Goal: Check status: Check status

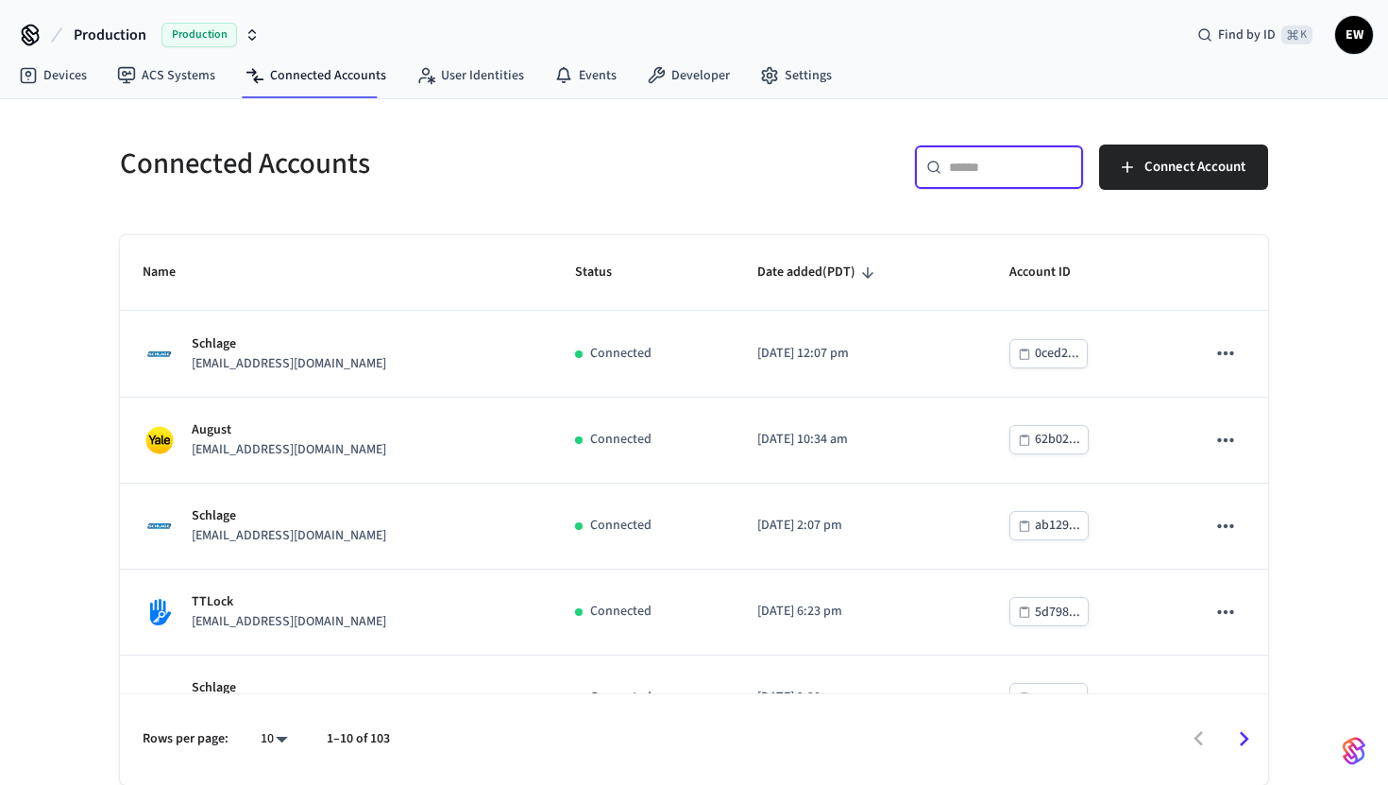
click at [993, 172] on input "text" at bounding box center [1010, 167] width 123 height 19
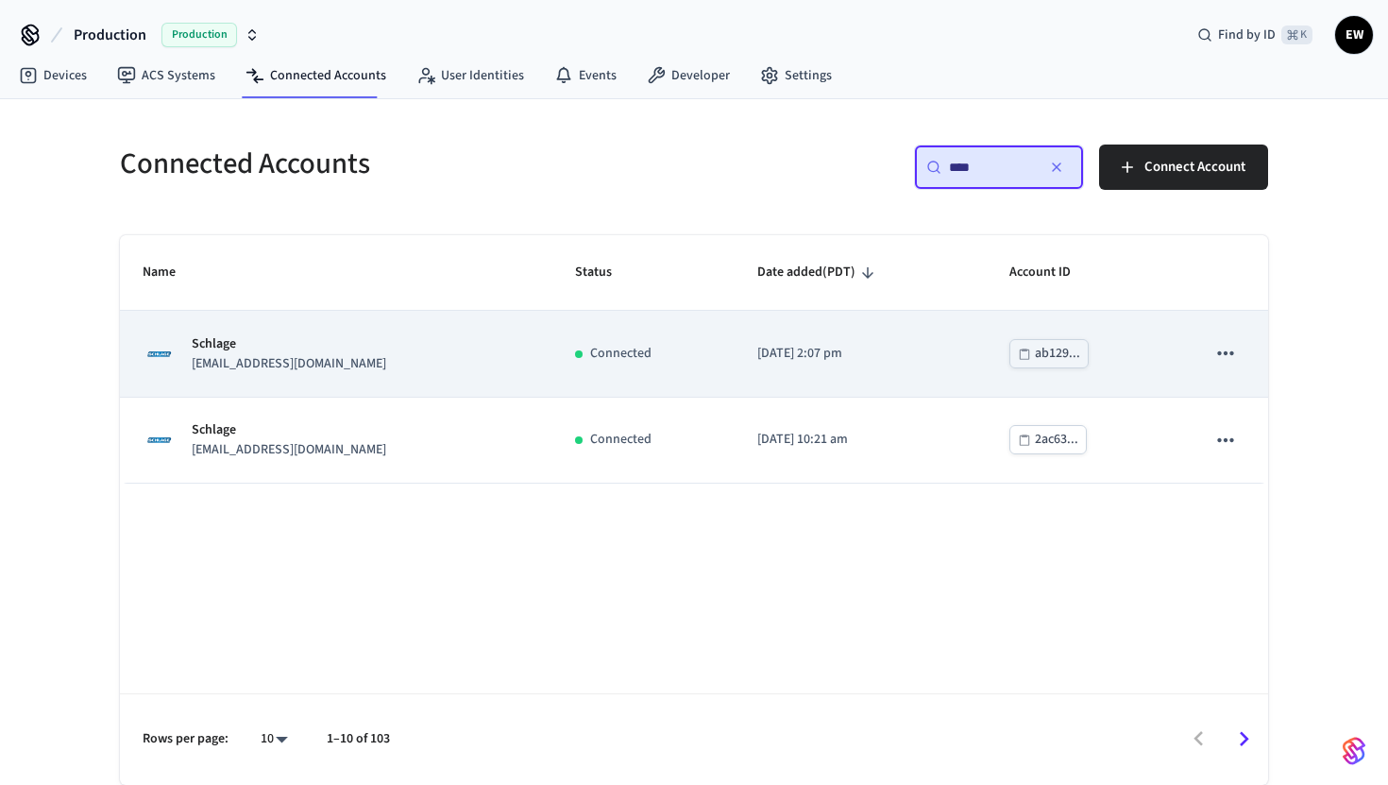
type input "****"
click at [464, 341] on div "Schlage [EMAIL_ADDRESS][DOMAIN_NAME]" at bounding box center [336, 354] width 387 height 40
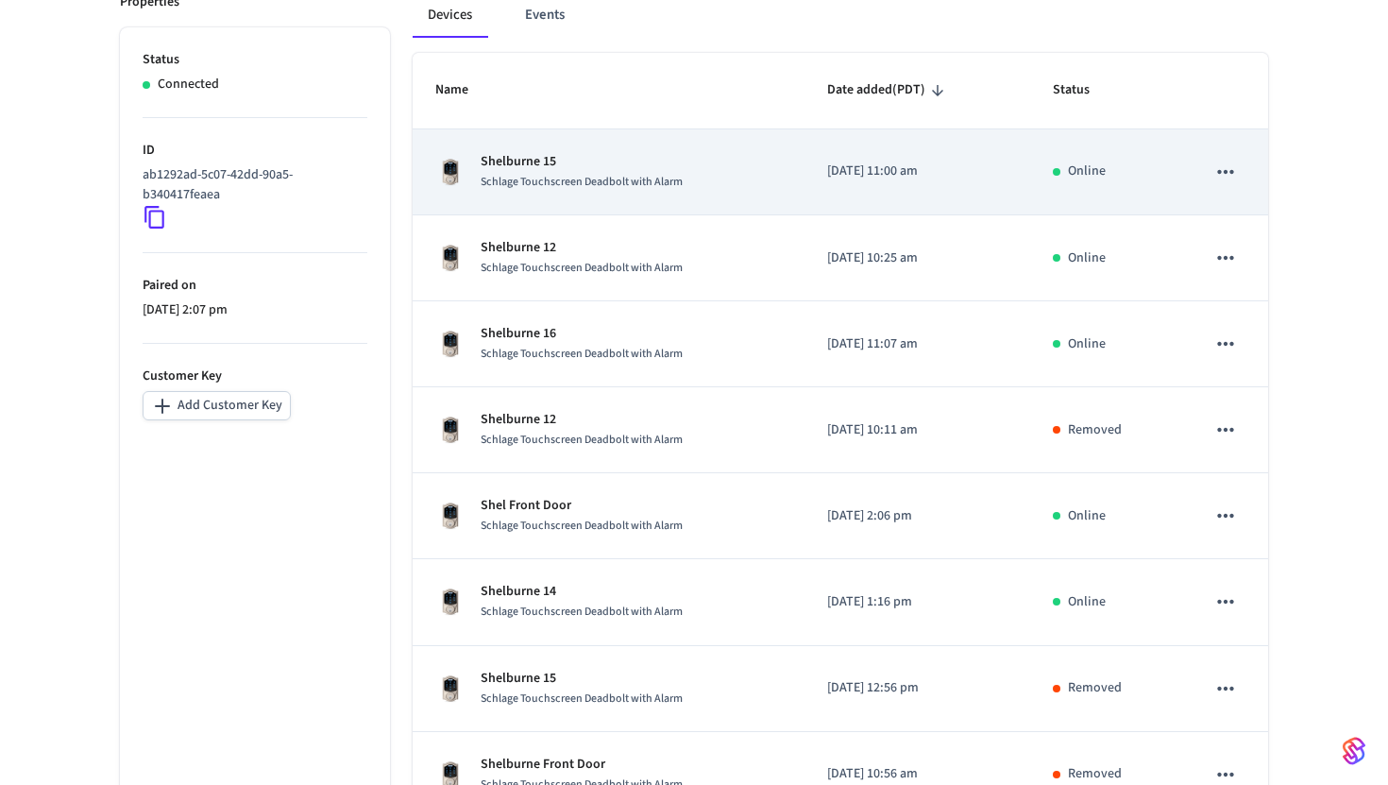
scroll to position [304, 0]
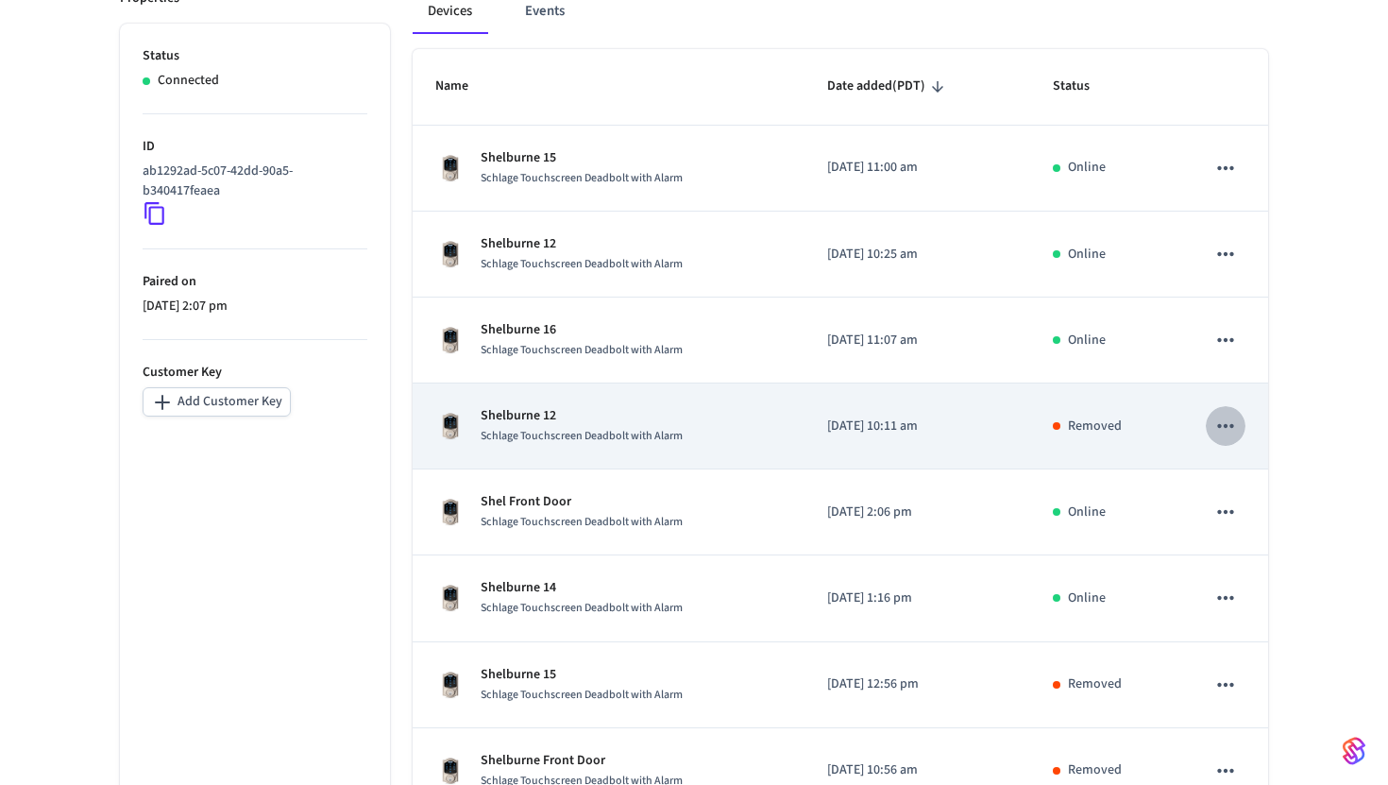
click at [1225, 424] on icon "sticky table" at bounding box center [1225, 426] width 25 height 25
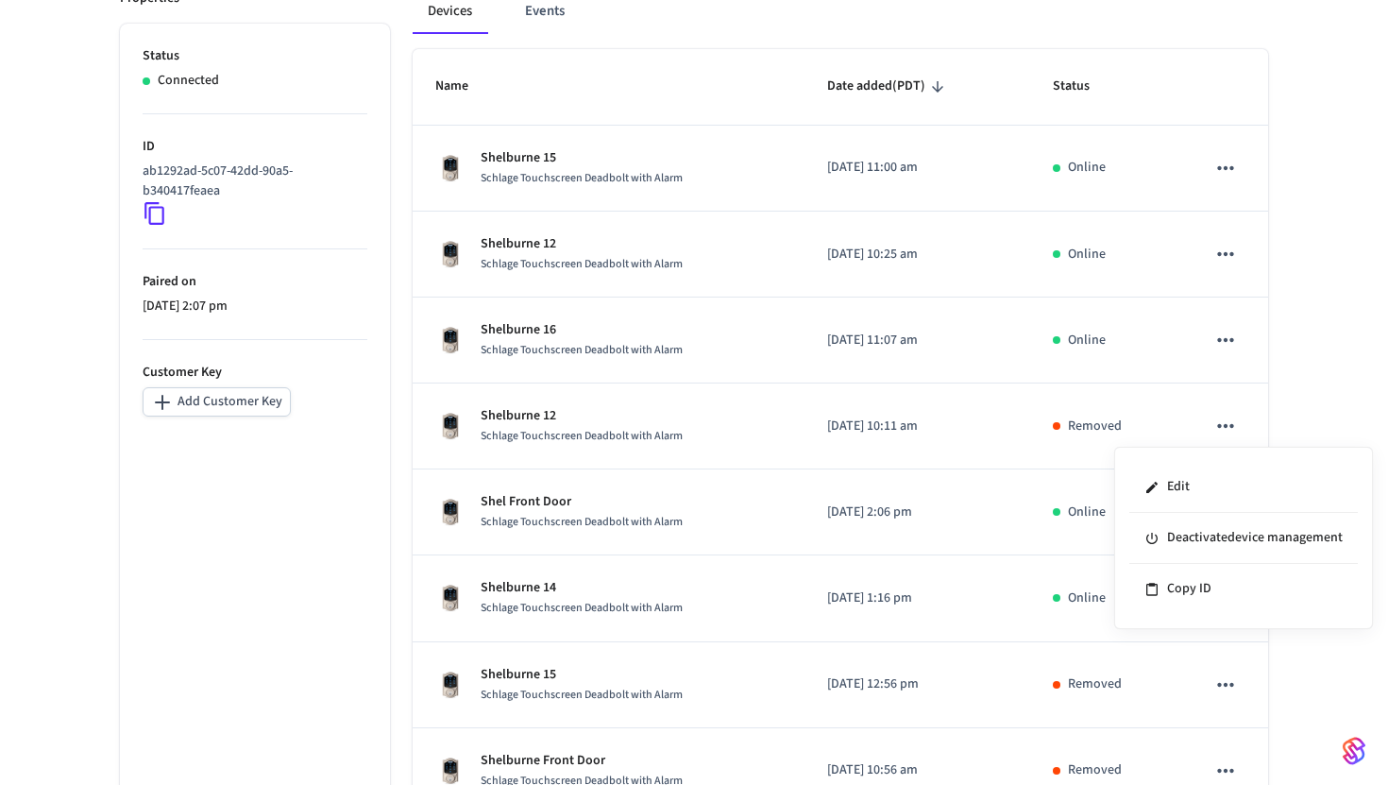
click at [1308, 423] on div at bounding box center [694, 392] width 1388 height 785
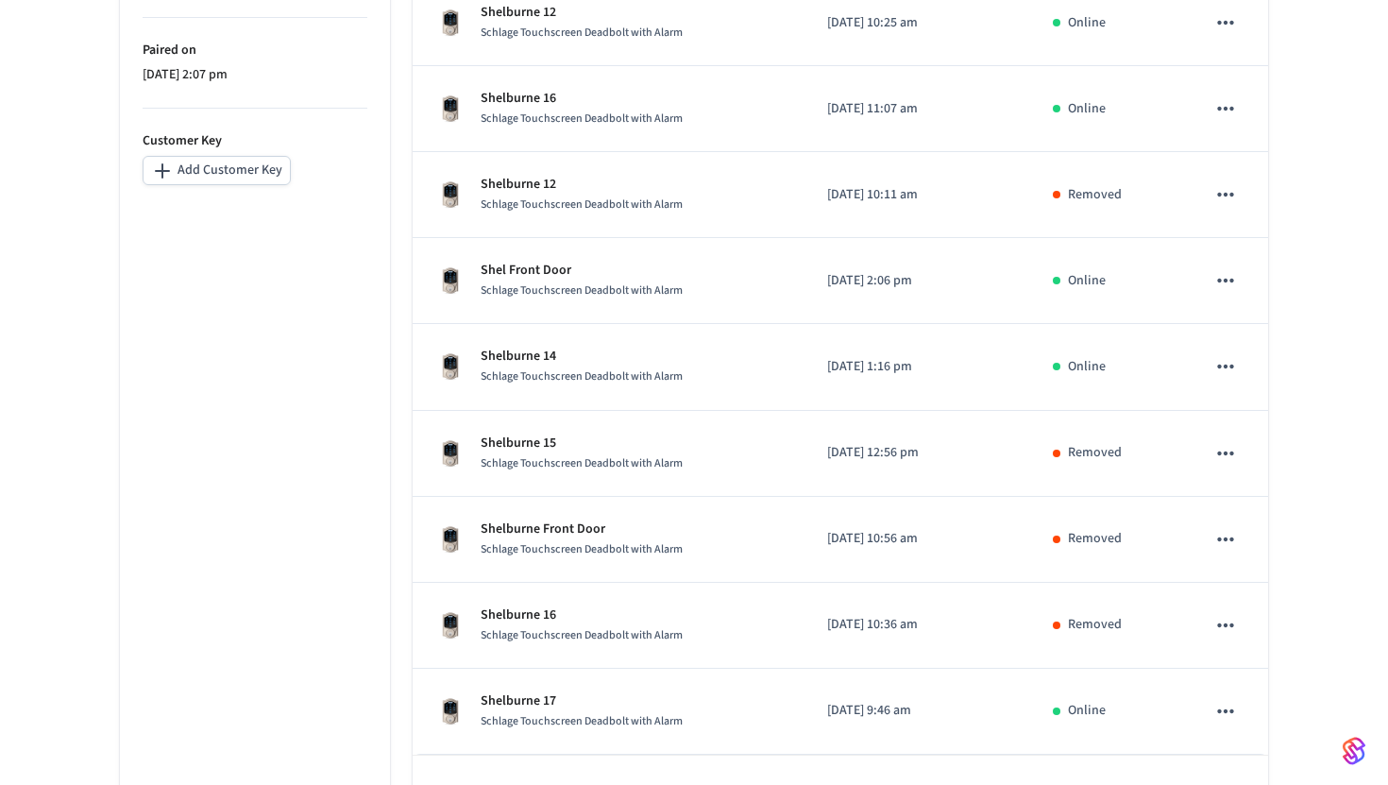
scroll to position [541, 0]
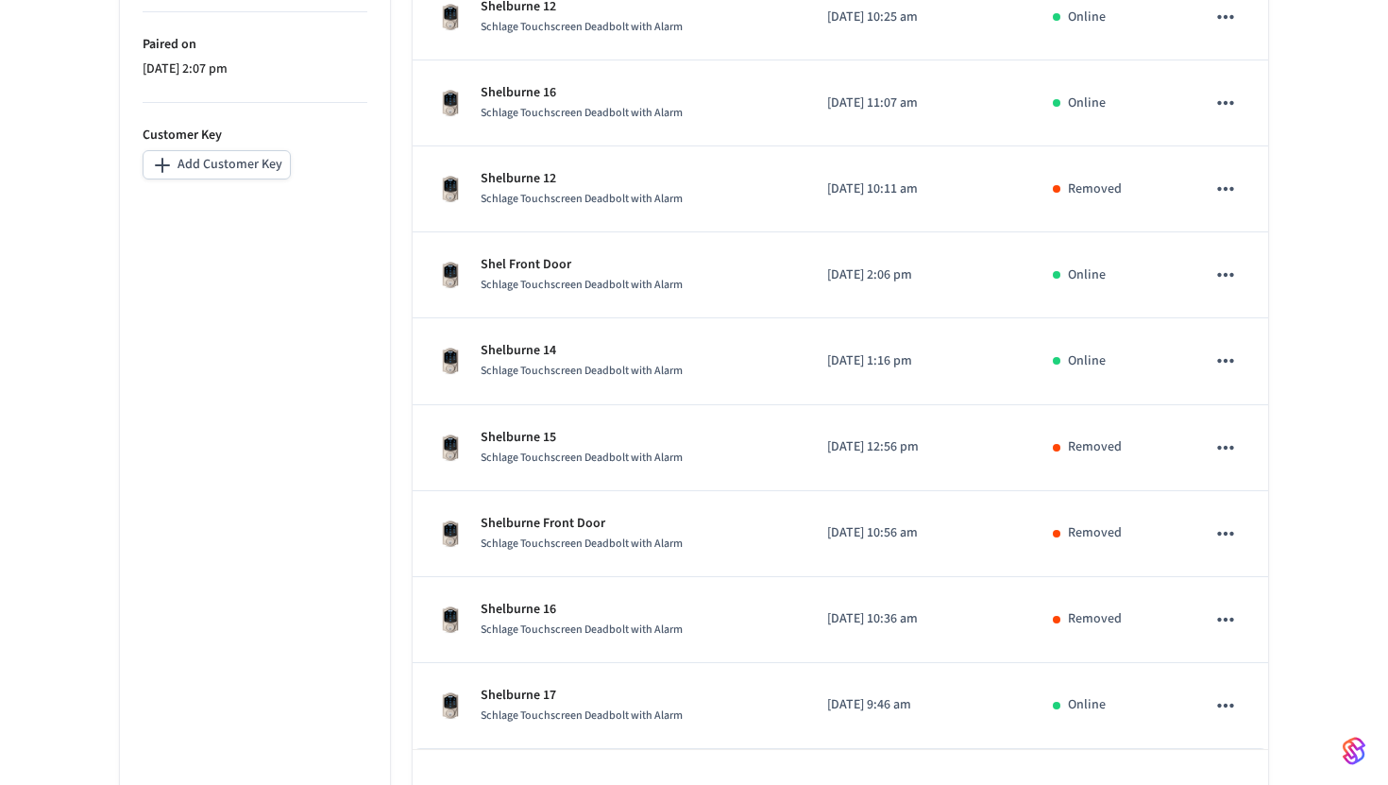
click at [1335, 290] on div "Schlage [EMAIL_ADDRESS][DOMAIN_NAME] ​ ​ Properties Status Connected ID ab1292a…" at bounding box center [694, 220] width 1388 height 1242
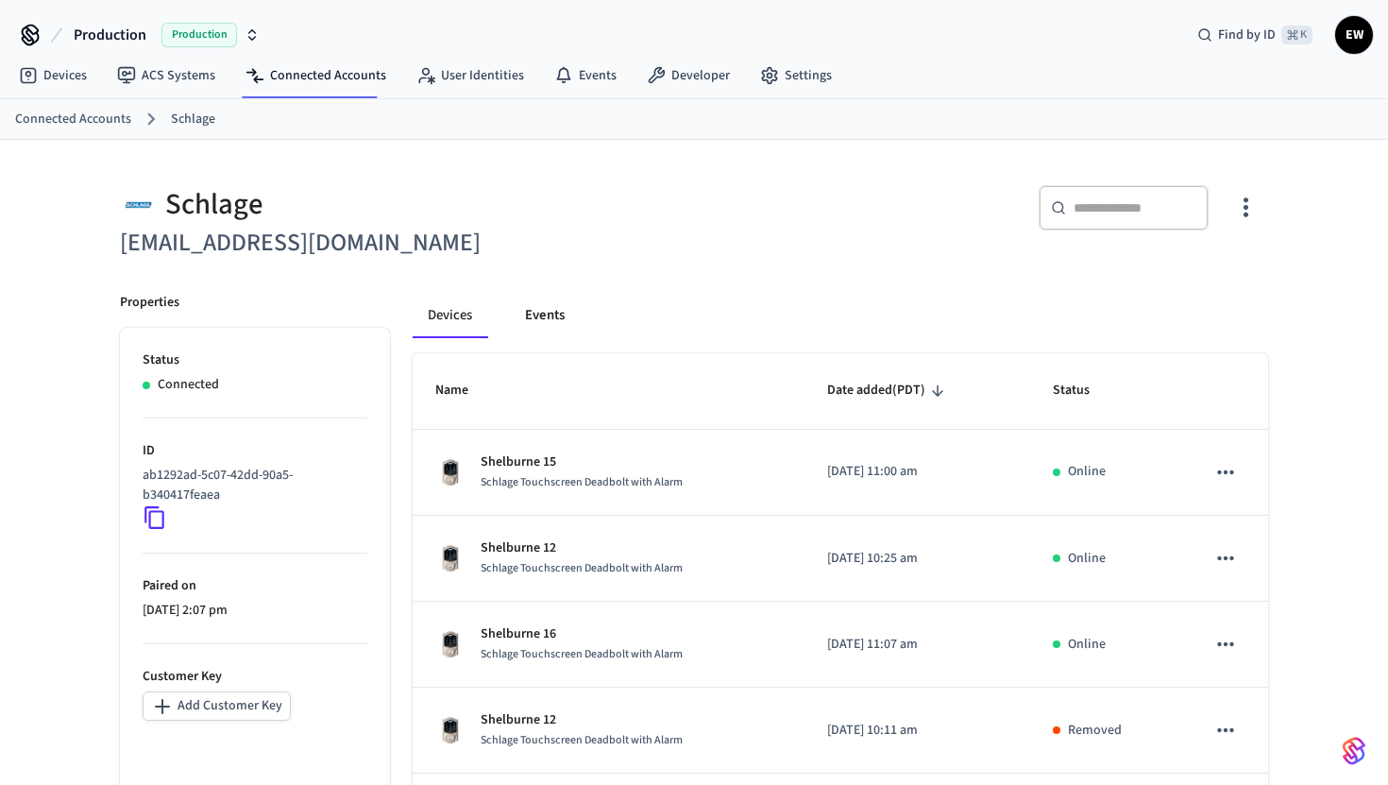
click at [540, 320] on button "Events" at bounding box center [545, 315] width 70 height 45
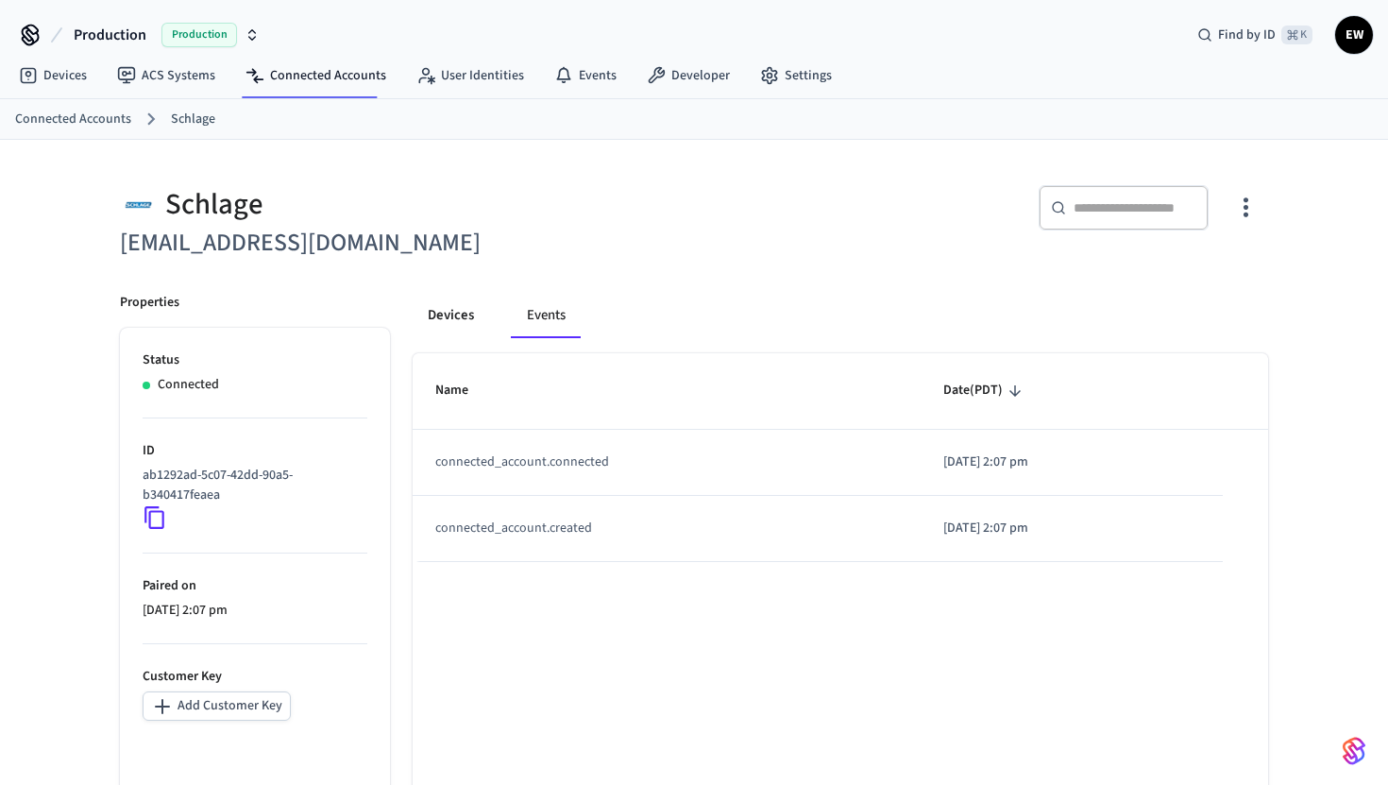
click at [447, 311] on button "Devices" at bounding box center [451, 315] width 76 height 45
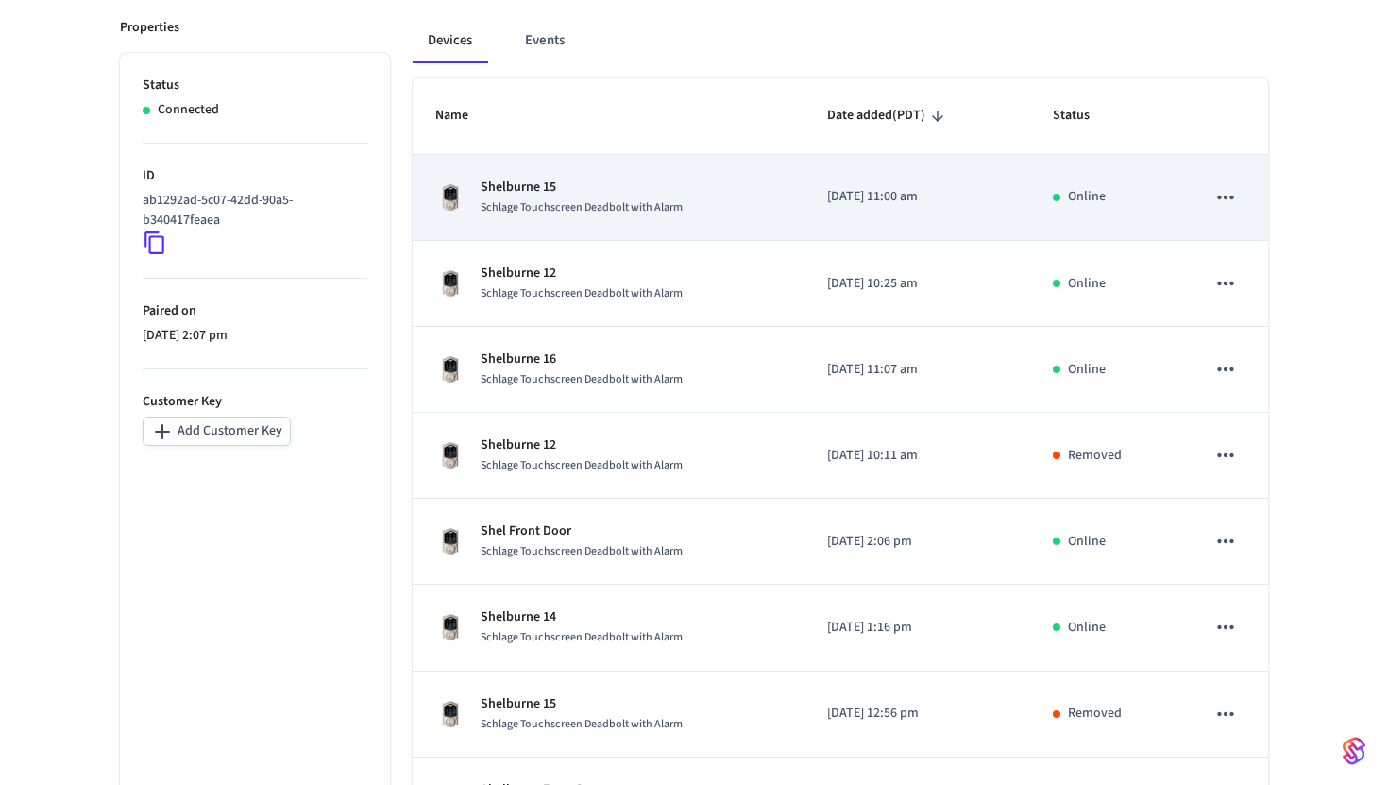
scroll to position [280, 0]
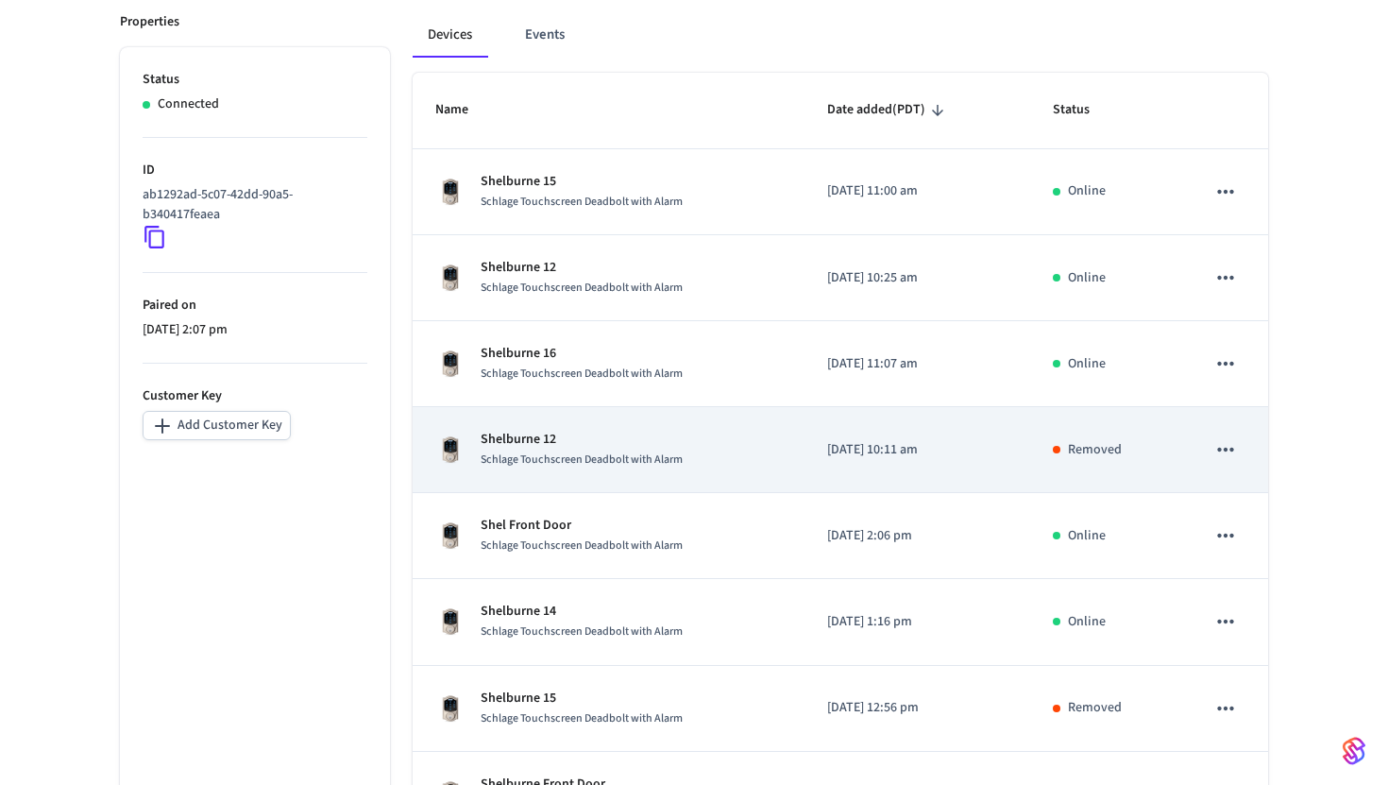
click at [662, 451] on div "Schlage Touchscreen Deadbolt with Alarm" at bounding box center [582, 459] width 202 height 20
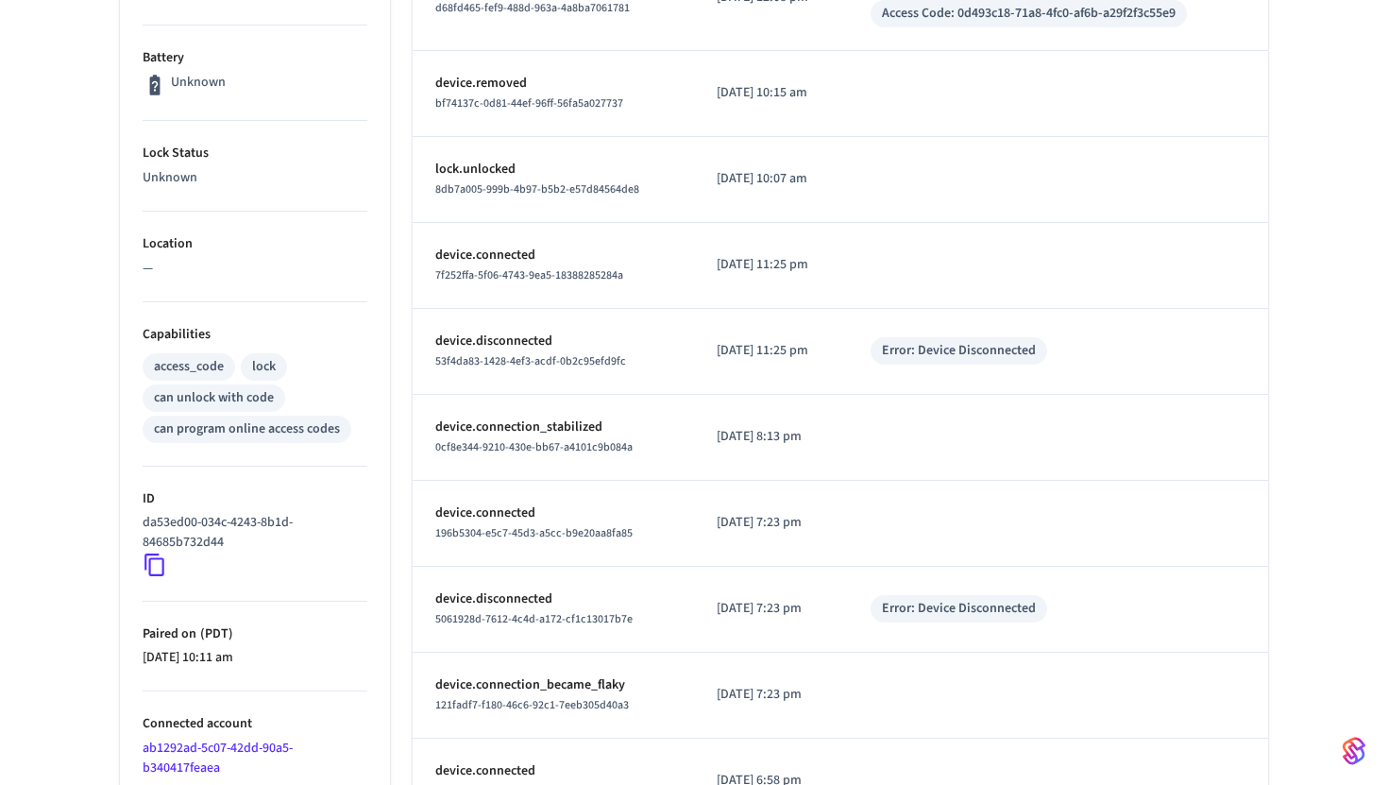
scroll to position [483, 0]
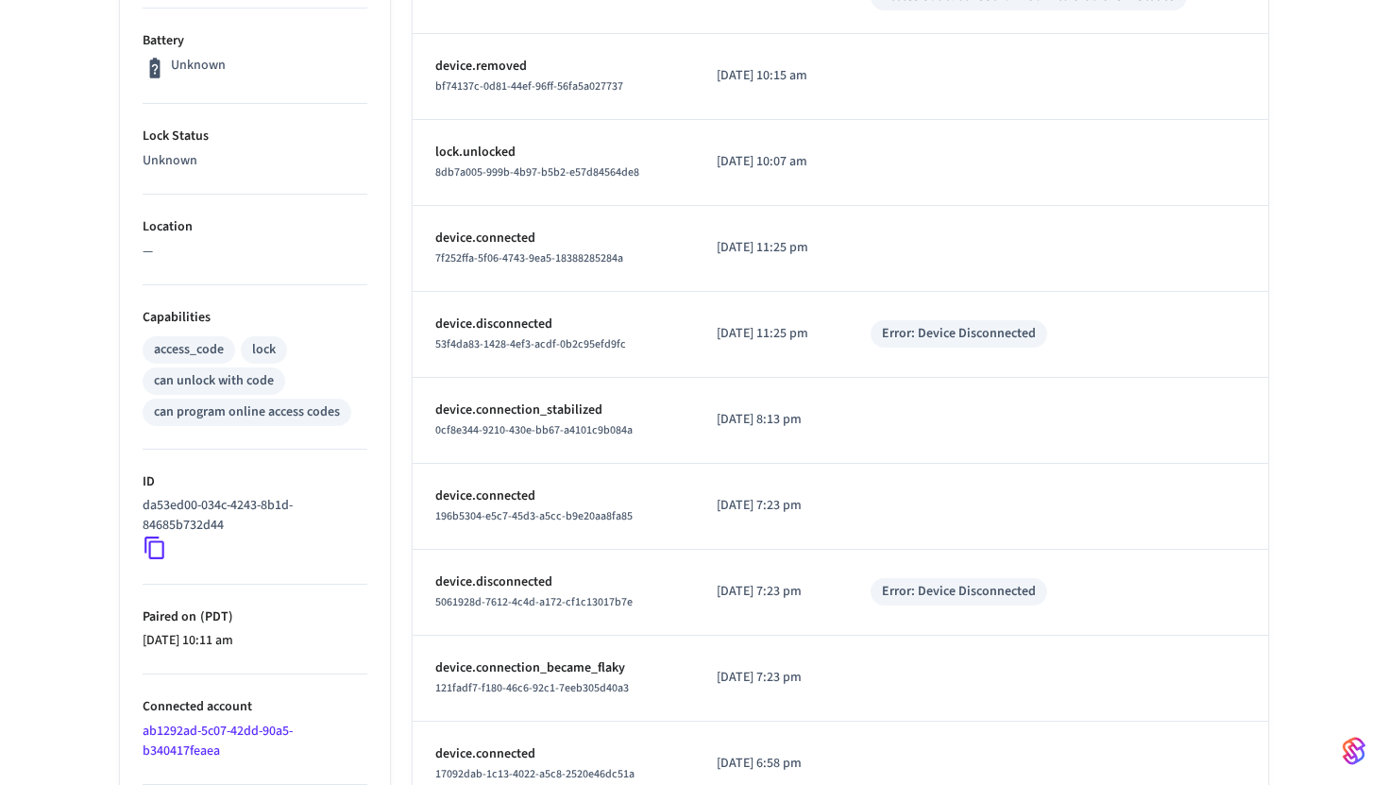
click at [152, 552] on icon at bounding box center [155, 547] width 25 height 25
